Goal: Information Seeking & Learning: Check status

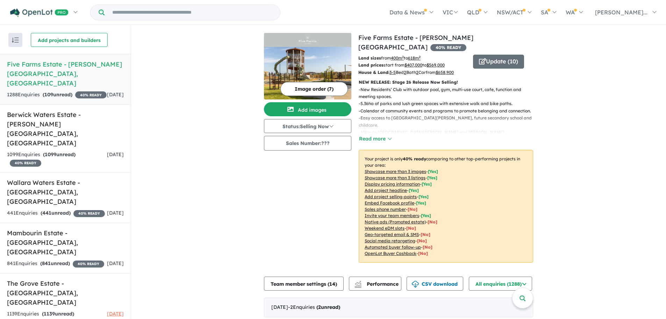
scroll to position [175, 0]
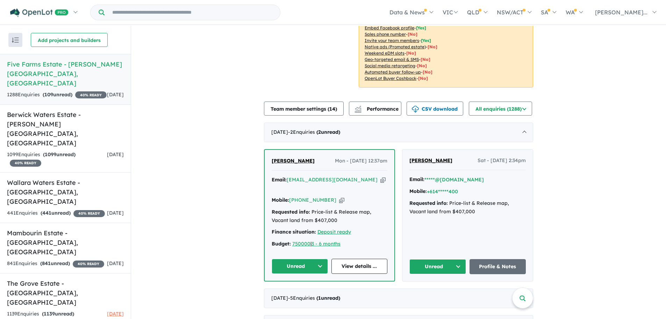
click at [333, 228] on div "Finance situation: Deposit ready" at bounding box center [330, 232] width 116 height 8
click at [332, 228] on div "Finance situation: Deposit ready" at bounding box center [330, 232] width 116 height 8
click at [327, 228] on u "Deposit ready" at bounding box center [335, 231] width 34 height 6
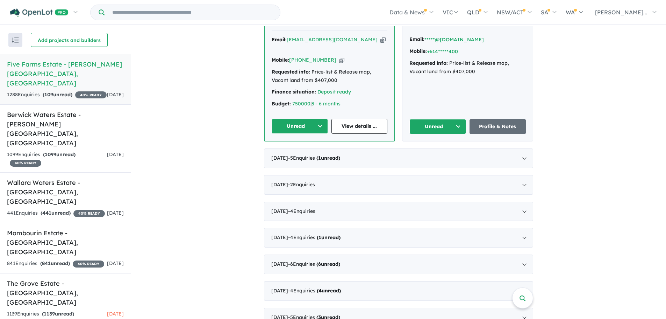
scroll to position [245, 0]
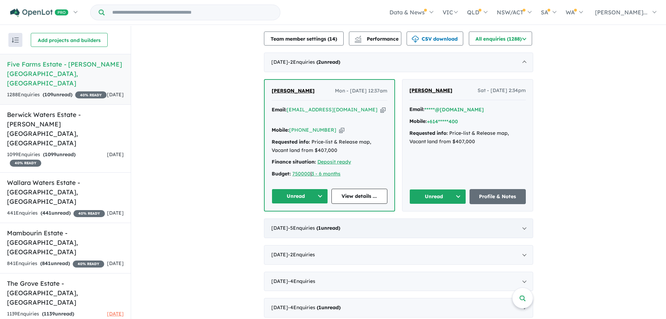
click at [397, 218] on div "August 2025 - 5 Enquir ies ( 1 unread)" at bounding box center [398, 228] width 269 height 20
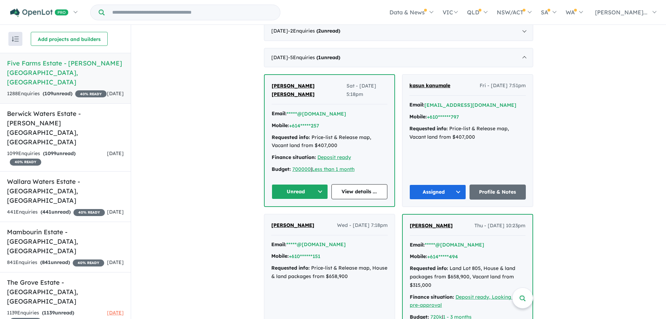
scroll to position [315, 0]
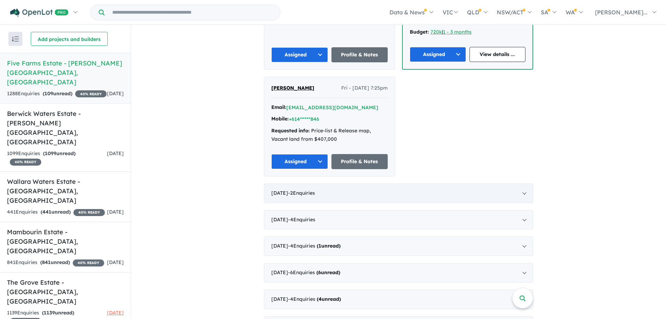
click at [333, 183] on div "July 2025 - 2 Enquir ies ( 0 unread)" at bounding box center [398, 193] width 269 height 20
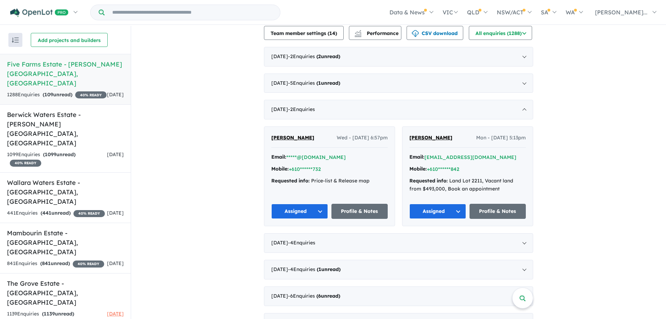
scroll to position [240, 0]
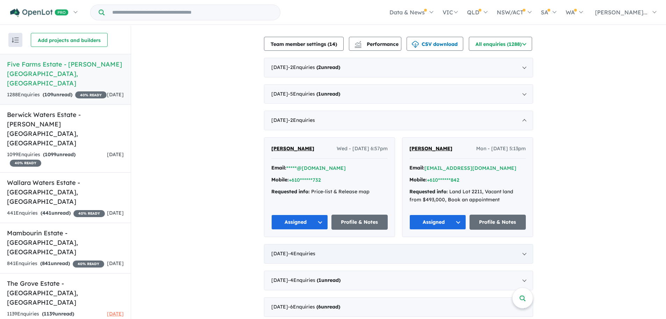
click at [335, 244] on div "June 2025 - 4 Enquir ies ( 0 unread)" at bounding box center [398, 254] width 269 height 20
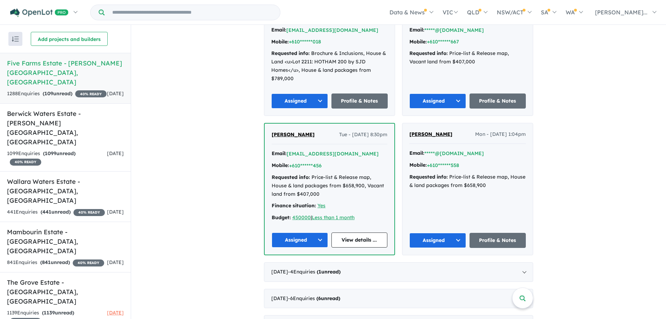
scroll to position [414, 0]
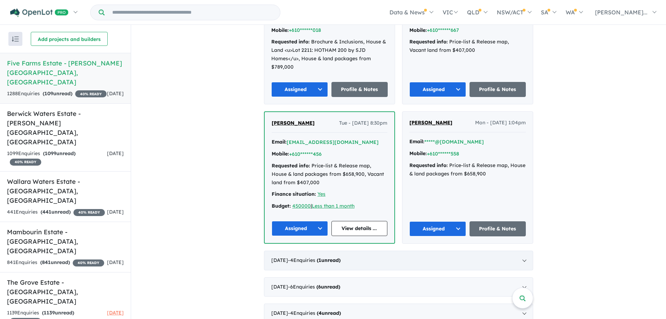
click at [341, 257] on strong "( 1 unread)" at bounding box center [329, 260] width 24 height 6
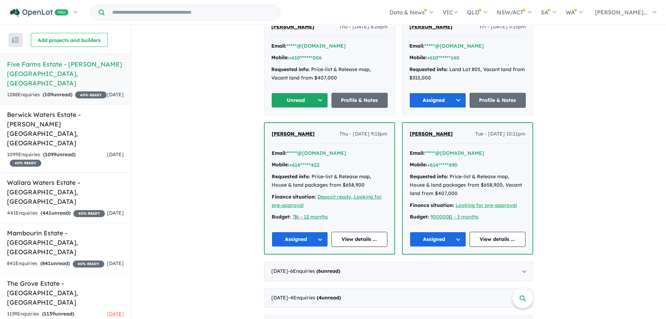
scroll to position [449, 0]
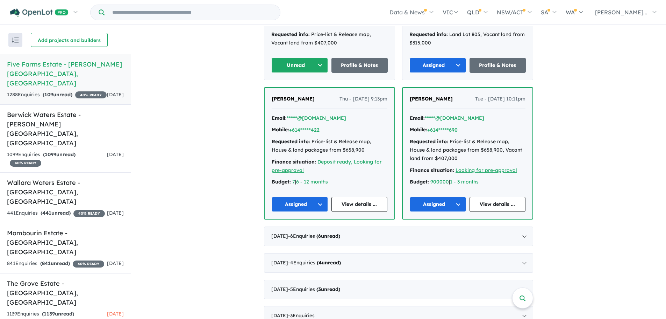
click at [365, 231] on div "April 2025 - 6 Enquir ies ( 6 unread)" at bounding box center [398, 236] width 269 height 20
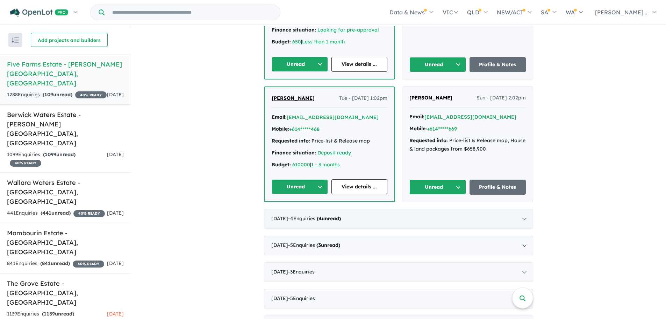
click at [360, 213] on div "March 2025 - 4 Enquir ies ( 4 unread)" at bounding box center [398, 219] width 269 height 20
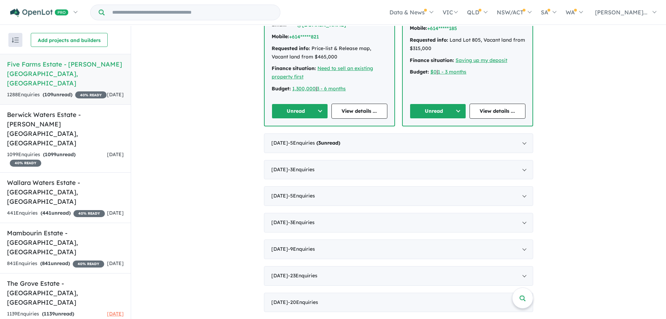
scroll to position [625, 0]
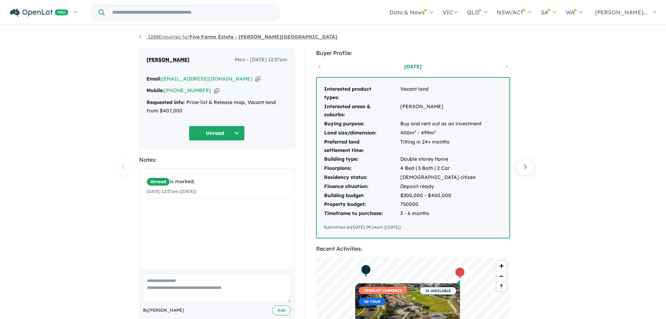
click at [142, 39] on link "1288 Enquiries for Five Farms Estate - [PERSON_NAME][GEOGRAPHIC_DATA]" at bounding box center [238, 37] width 198 height 6
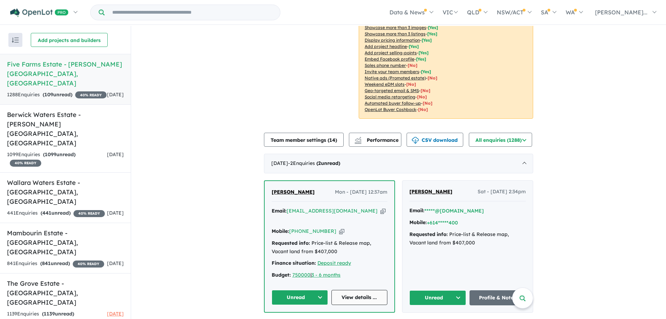
scroll to position [210, 0]
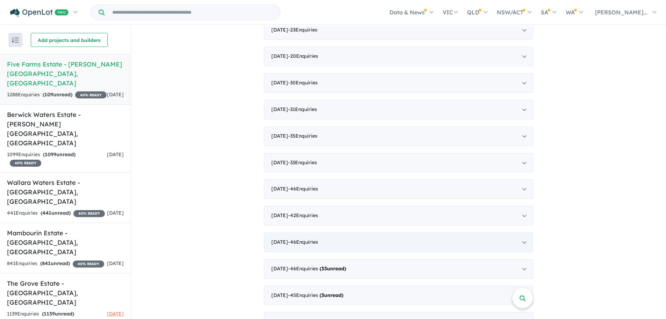
click at [343, 232] on div "[DATE] - 46 Enquir ies ( 0 unread)" at bounding box center [398, 242] width 269 height 20
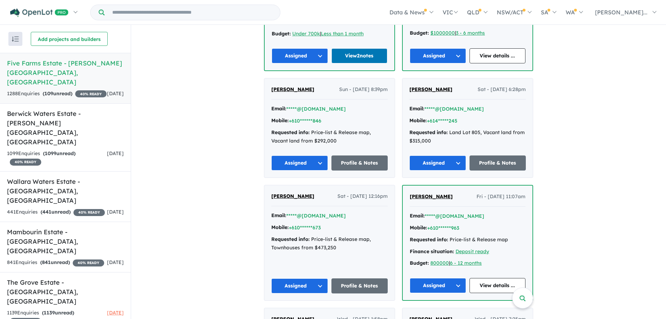
scroll to position [918, 0]
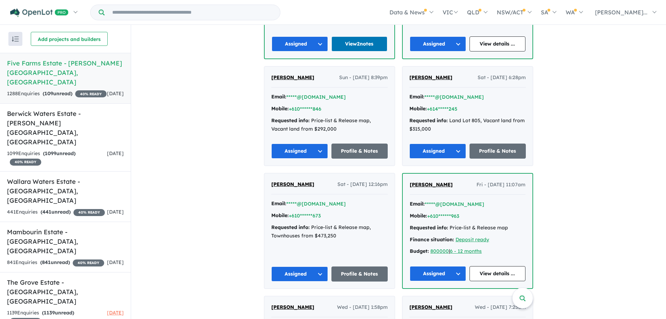
click at [315, 268] on button "Assigned" at bounding box center [299, 273] width 57 height 15
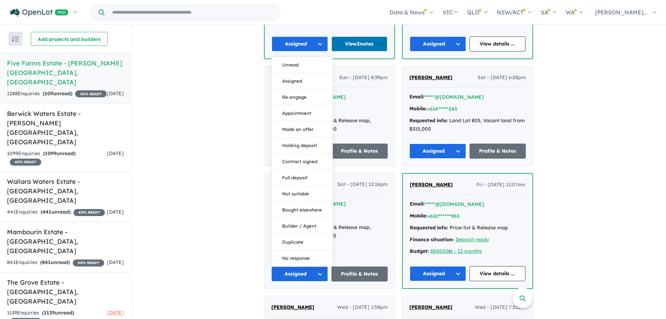
click at [318, 266] on button "Assigned" at bounding box center [299, 273] width 57 height 15
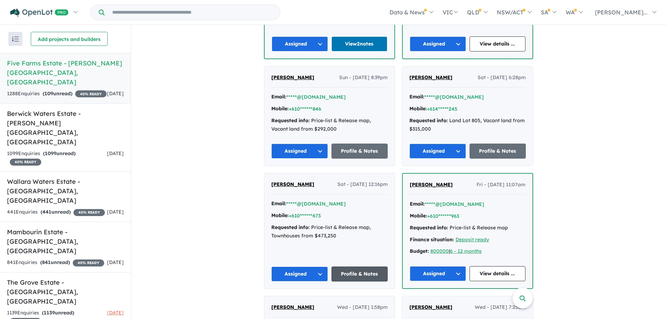
click at [350, 269] on link "Profile & Notes" at bounding box center [359, 273] width 57 height 15
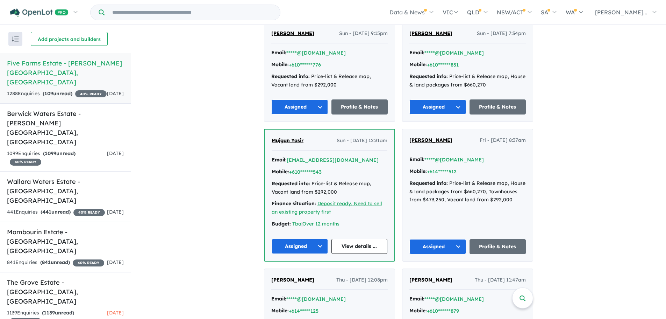
scroll to position [2911, 0]
